Goal: Check status: Check status

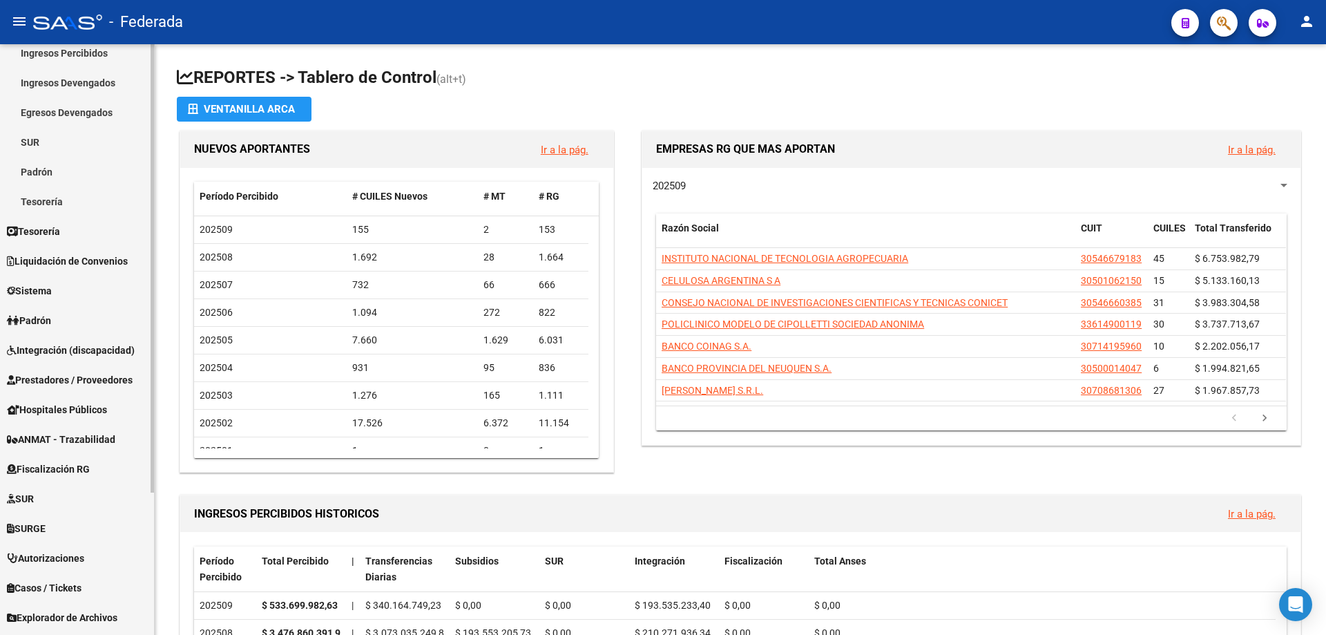
scroll to position [187, 0]
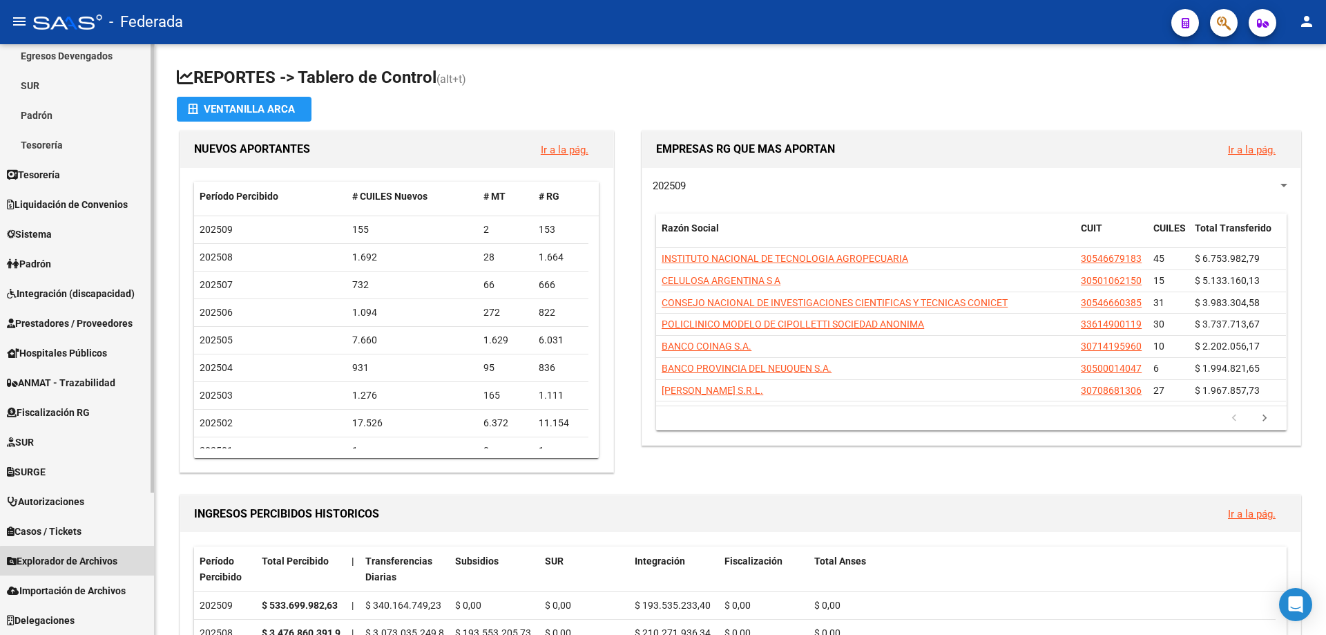
click at [83, 562] on span "Explorador de Archivos" at bounding box center [62, 560] width 111 height 15
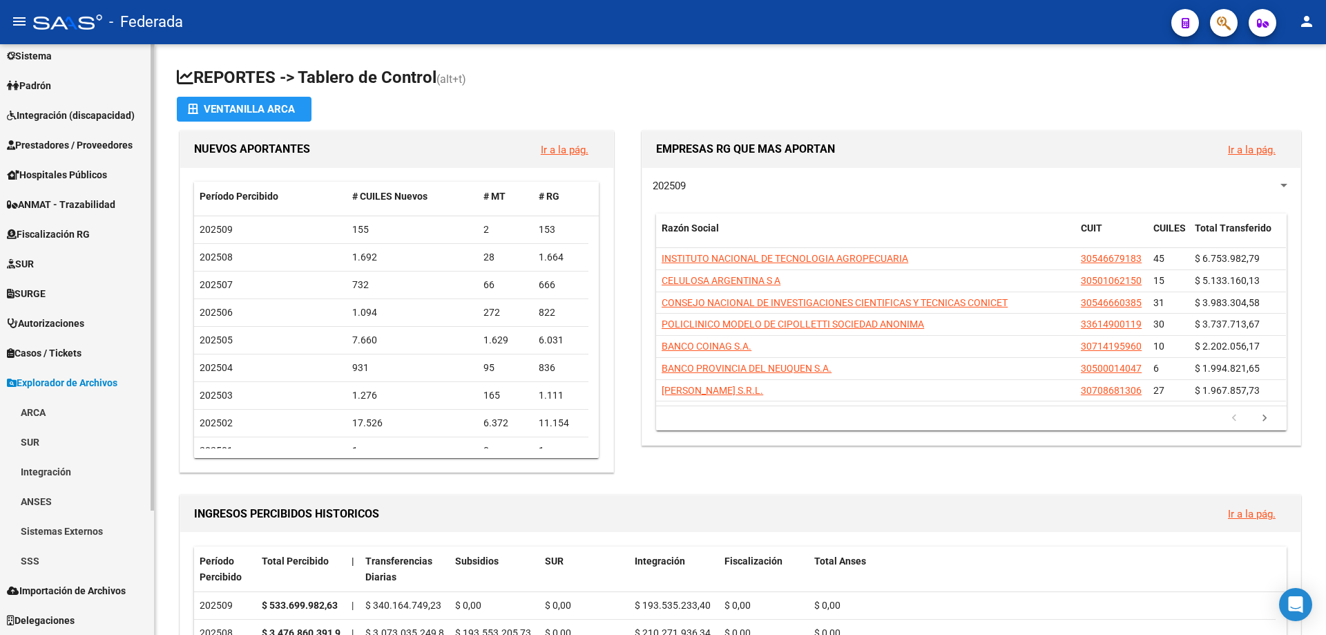
scroll to position [158, 0]
click at [28, 566] on link "SSS" at bounding box center [77, 561] width 154 height 30
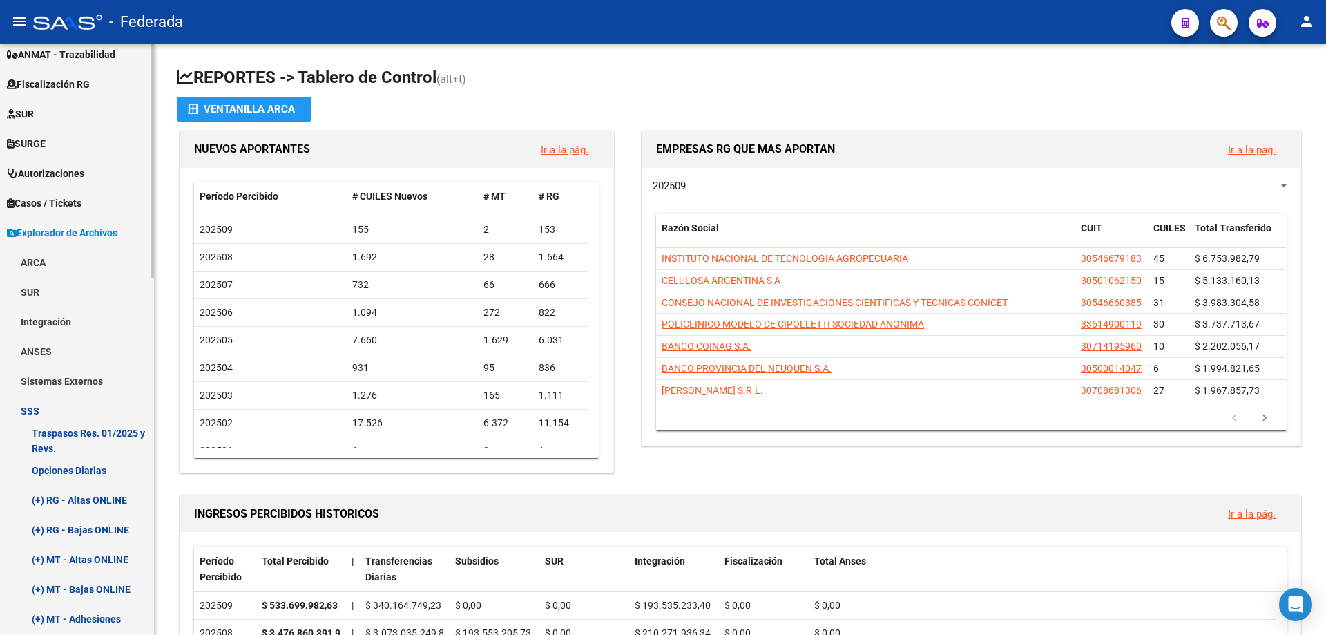
scroll to position [503, 0]
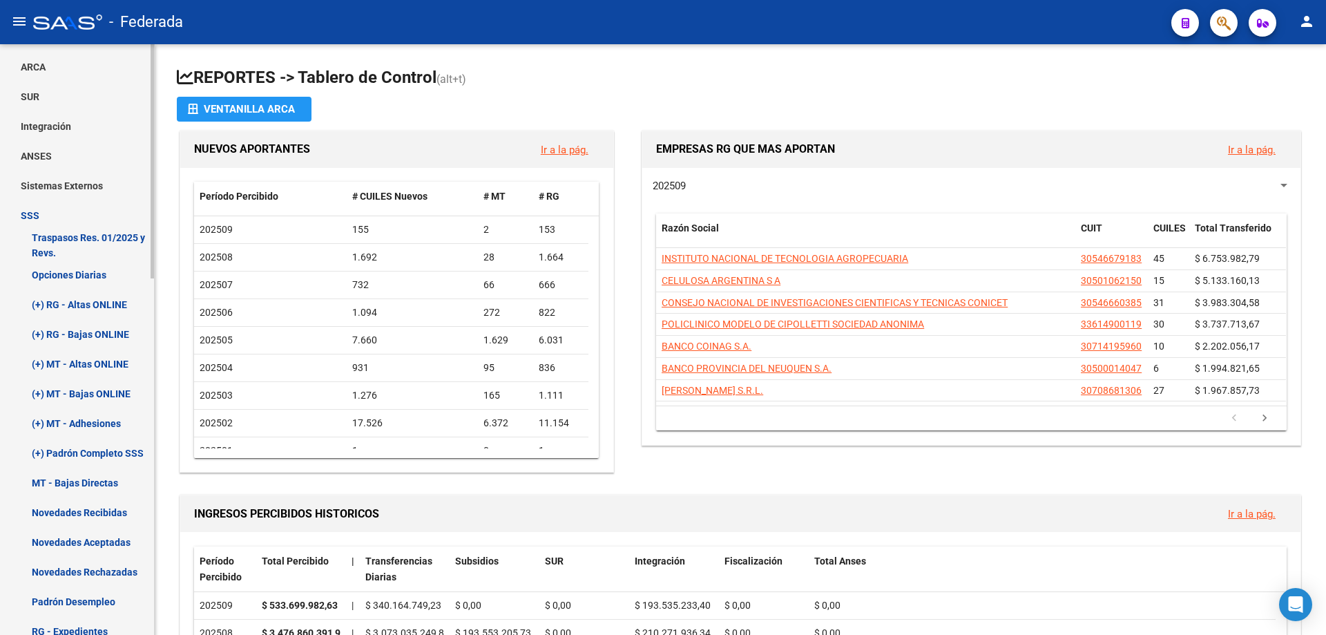
click at [75, 277] on link "Opciones Diarias" at bounding box center [77, 275] width 154 height 30
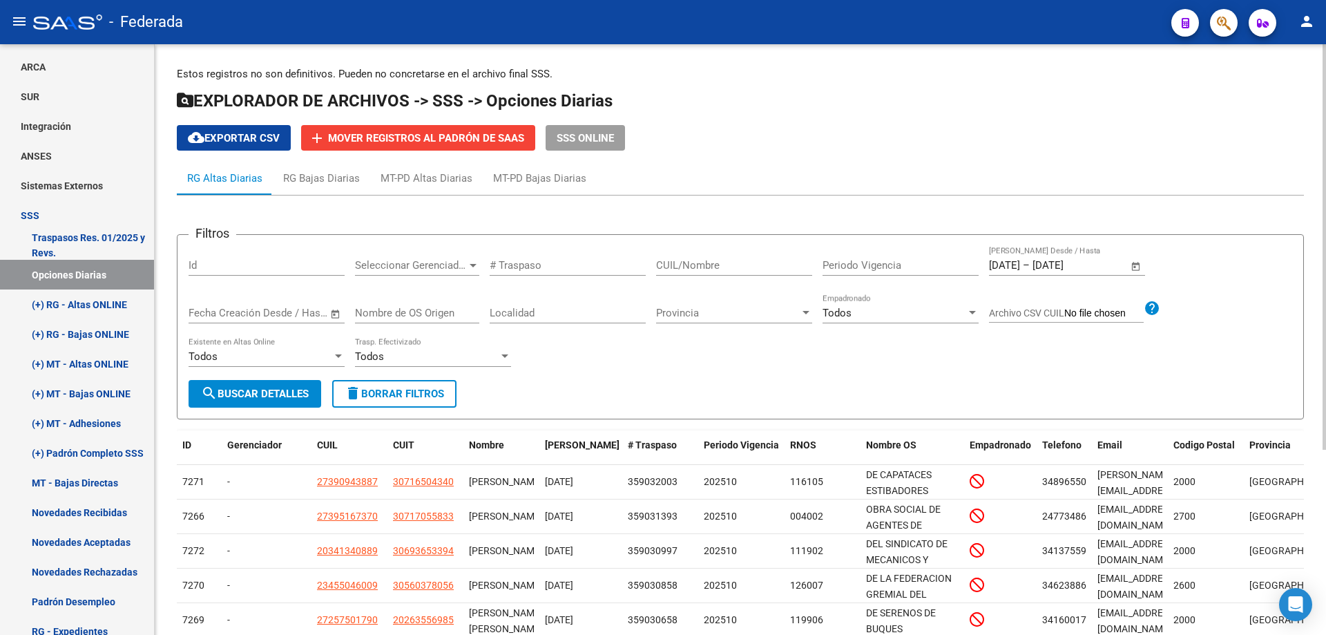
click at [1134, 260] on span "Open calendar" at bounding box center [1136, 265] width 33 height 33
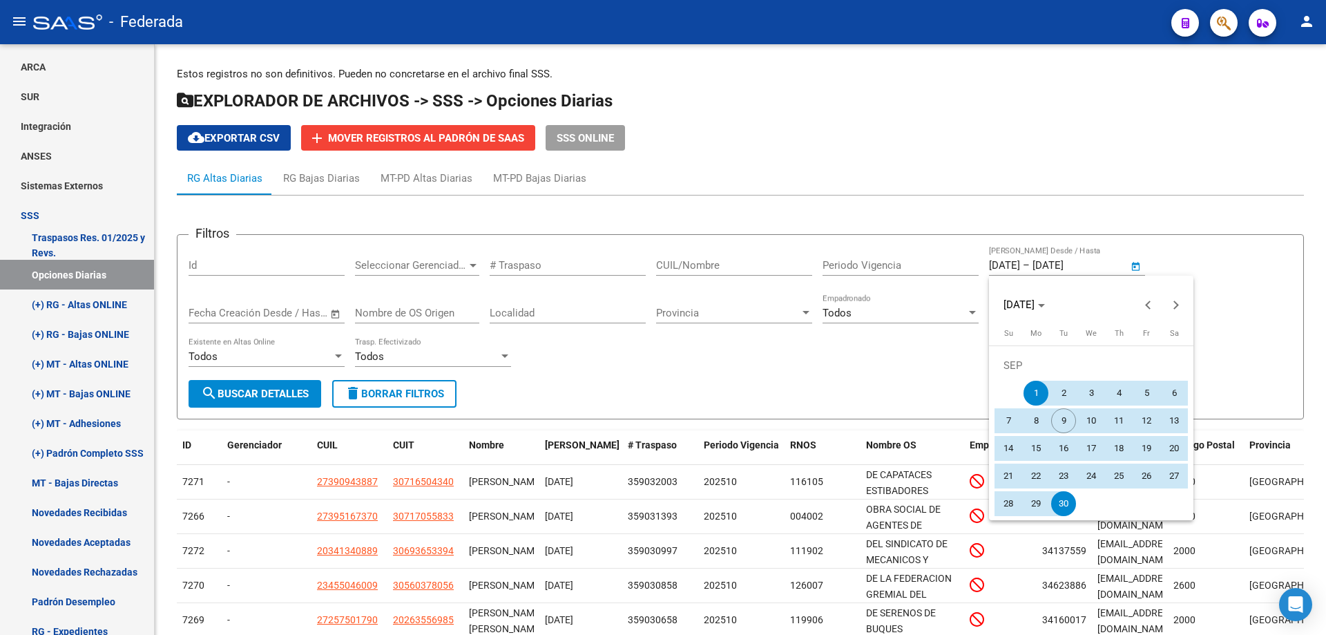
click at [1033, 423] on span "8" at bounding box center [1036, 420] width 25 height 25
type input "[DATE]"
click at [1033, 423] on span "8" at bounding box center [1036, 420] width 25 height 25
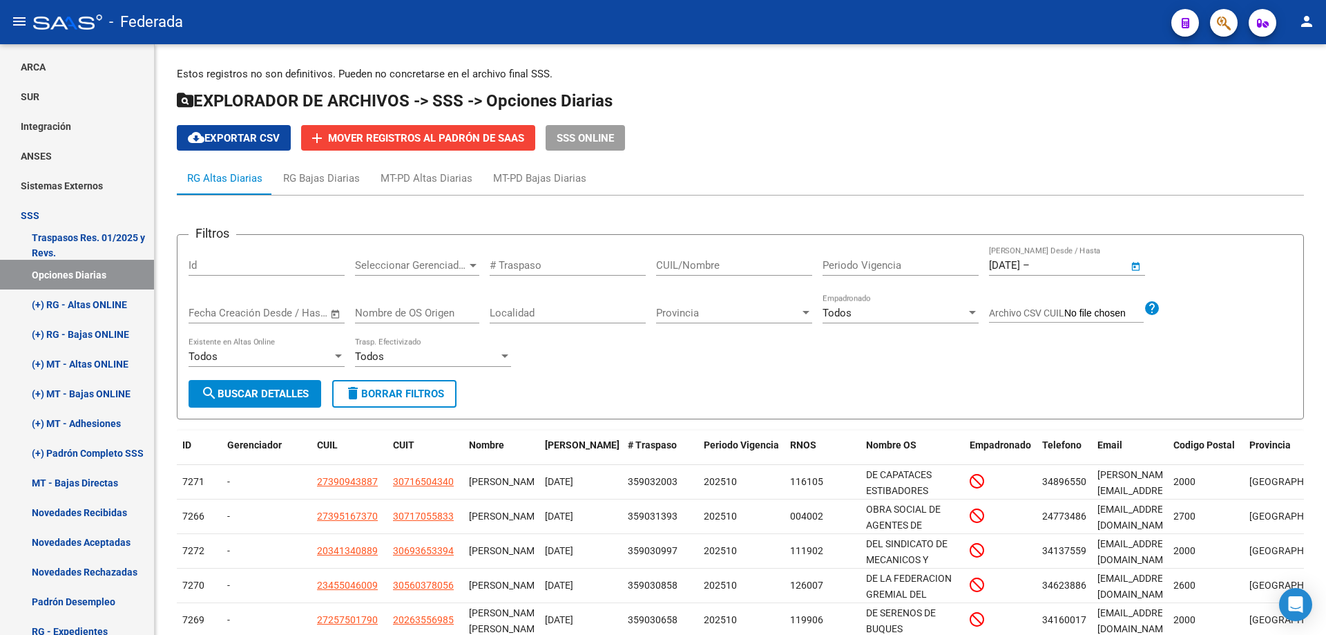
type input "[DATE]"
click at [279, 388] on span "search Buscar Detalles" at bounding box center [255, 394] width 108 height 12
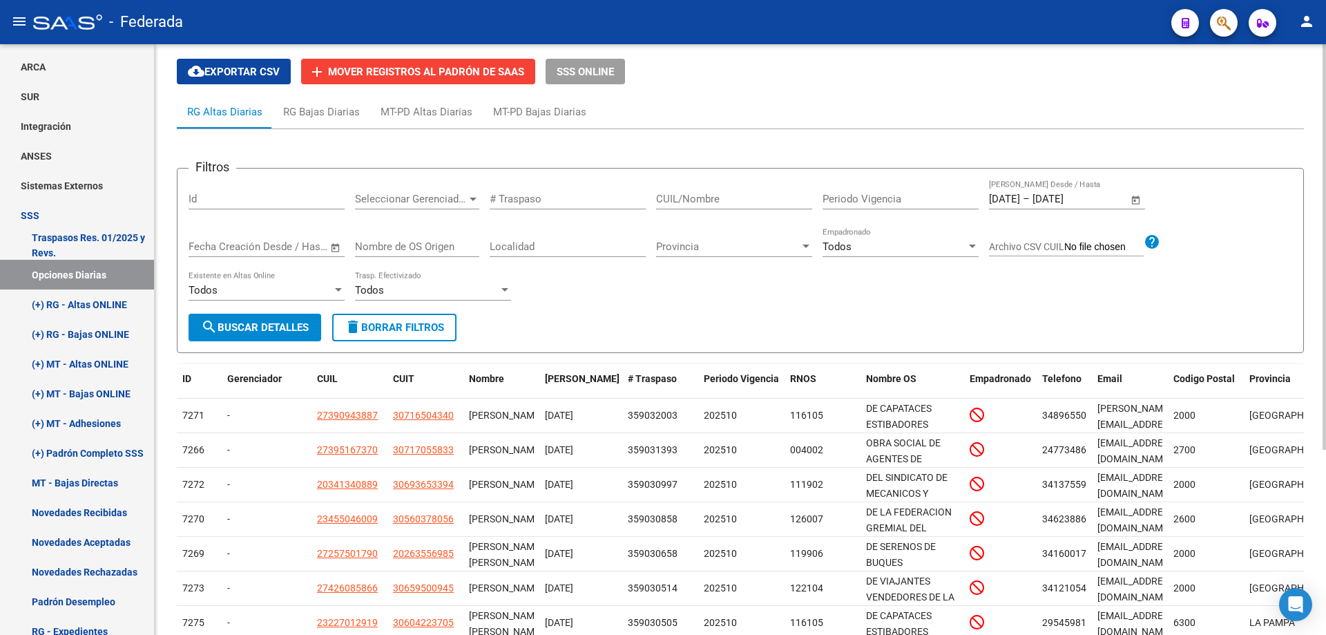
scroll to position [270, 0]
